Goal: Information Seeking & Learning: Learn about a topic

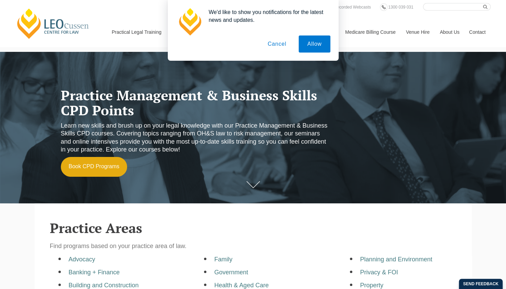
click at [275, 47] on button "Cancel" at bounding box center [277, 44] width 36 height 17
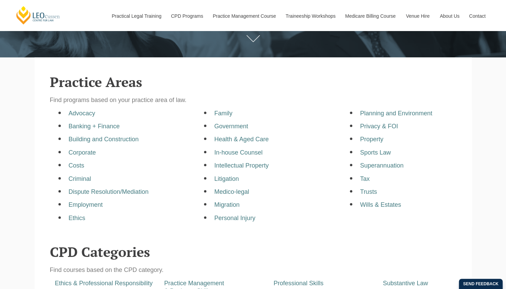
scroll to position [220, 0]
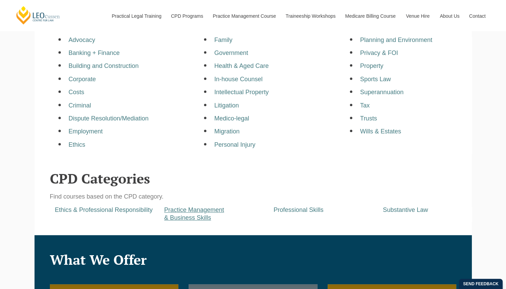
click at [177, 212] on a=pages/cpd-programs&taxons=pages/cpd-programs/cpd-category/practice-management-and-business-skills&_gl=1*1cufxxs*_gcl_au*MTEyOTI3NjA2Mi4xNzU4MTUxMzcx*_ga*MTYxMzQ4ODk3Ni4xNzU4MTUxMzcy*_ga_67CL6ZM7M8*czE3NTgxNTEzNzEkbzEkZzAkdDE3NTgxNTEzNzEkajYwJGwwJGgxMDgxNjk4Mjg3"] "Practice Management & Business Skills" at bounding box center [194, 214] width 60 height 15
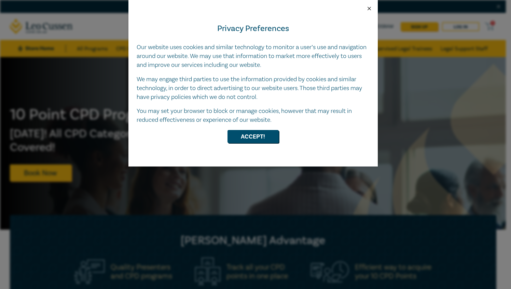
click at [369, 8] on button "Close" at bounding box center [369, 8] width 6 height 6
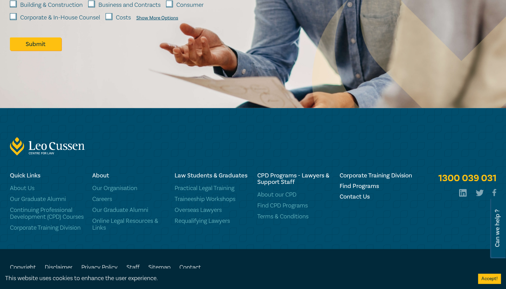
scroll to position [1055, 0]
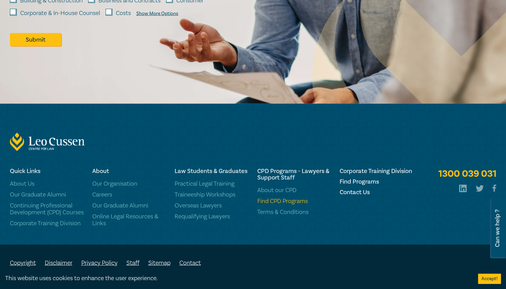
click at [284, 199] on link "Find CPD Programs" at bounding box center [294, 201] width 74 height 7
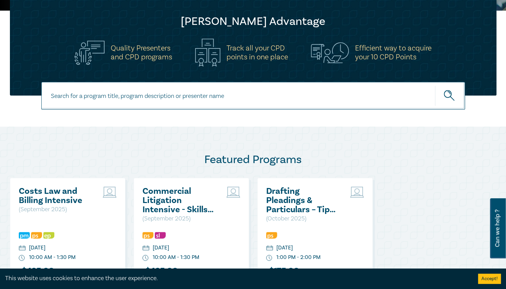
scroll to position [221, 0]
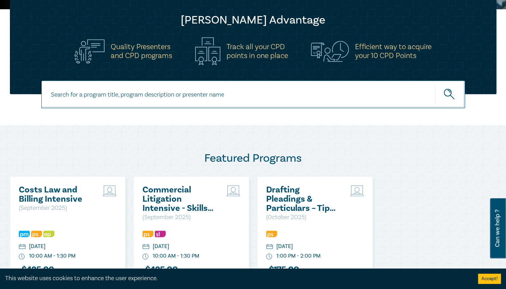
click at [230, 100] on input at bounding box center [253, 95] width 424 height 28
type input "practice management"
click at [435, 84] on button "submit" at bounding box center [450, 94] width 30 height 21
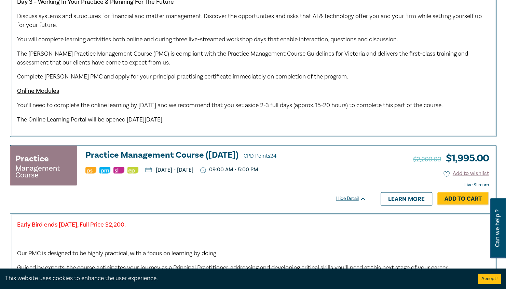
scroll to position [541, 0]
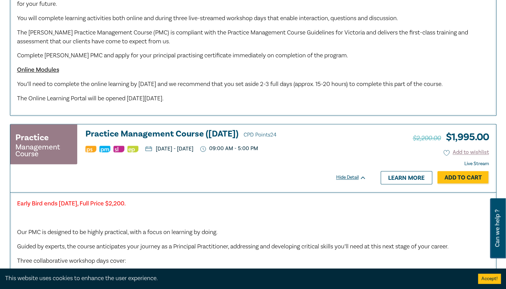
click at [25, 68] on u "Online Modules" at bounding box center [38, 70] width 42 height 8
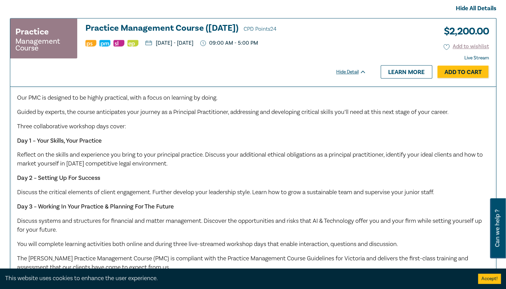
scroll to position [320, 0]
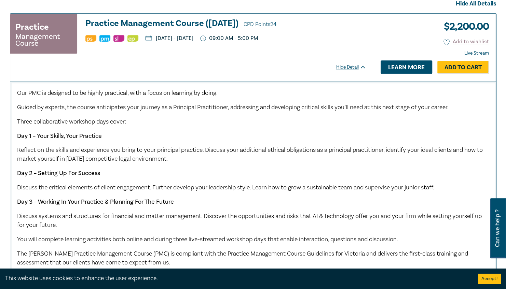
click at [392, 69] on link "Learn more" at bounding box center [407, 66] width 52 height 13
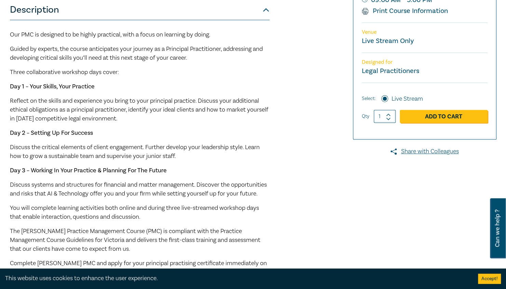
scroll to position [181, 0]
